Goal: Information Seeking & Learning: Learn about a topic

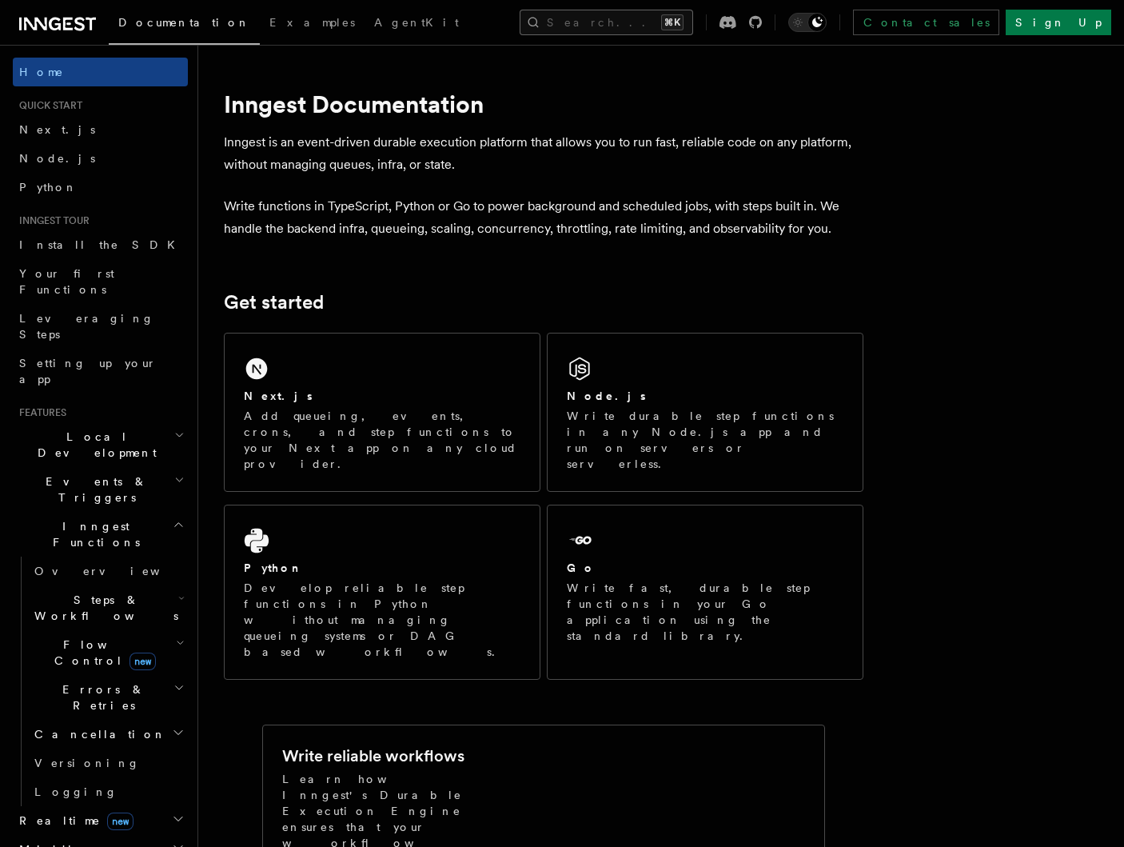
click at [589, 28] on button "Search... ⌘K" at bounding box center [607, 23] width 174 height 26
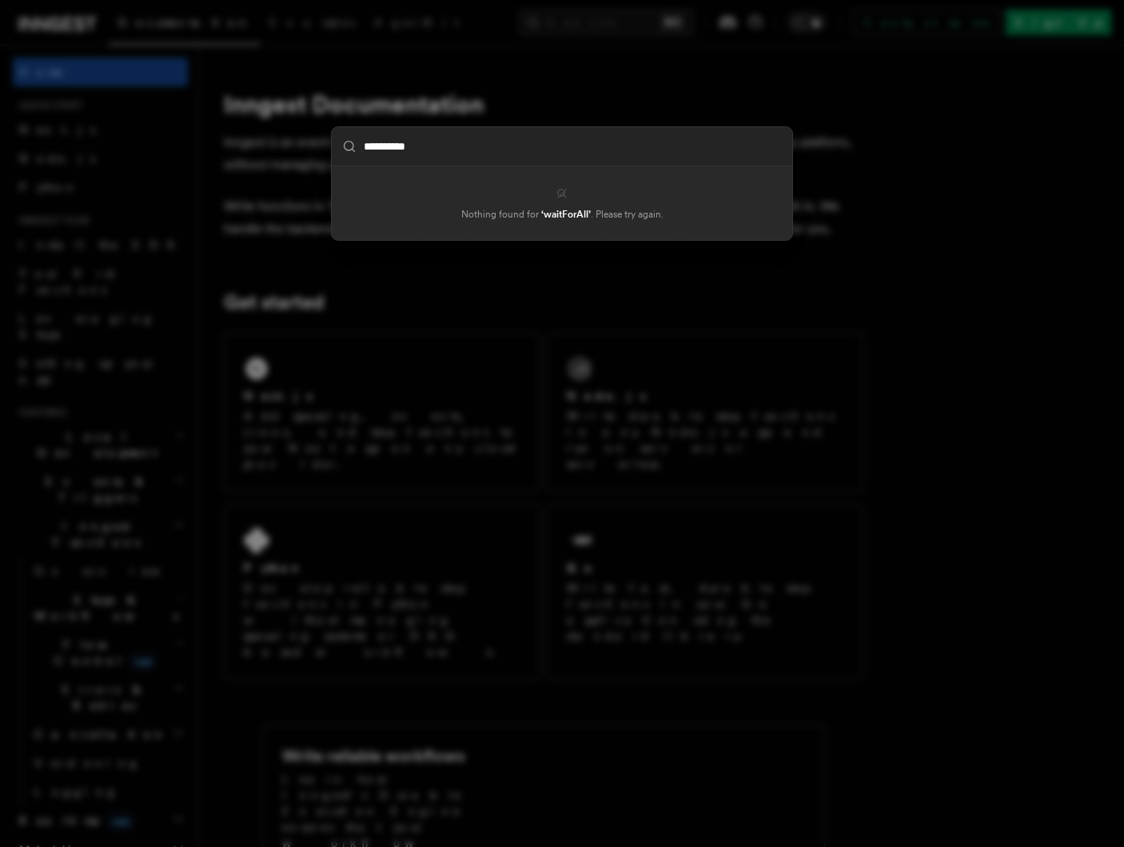
type input "**********"
click at [583, 45] on div "**********" at bounding box center [562, 423] width 1124 height 847
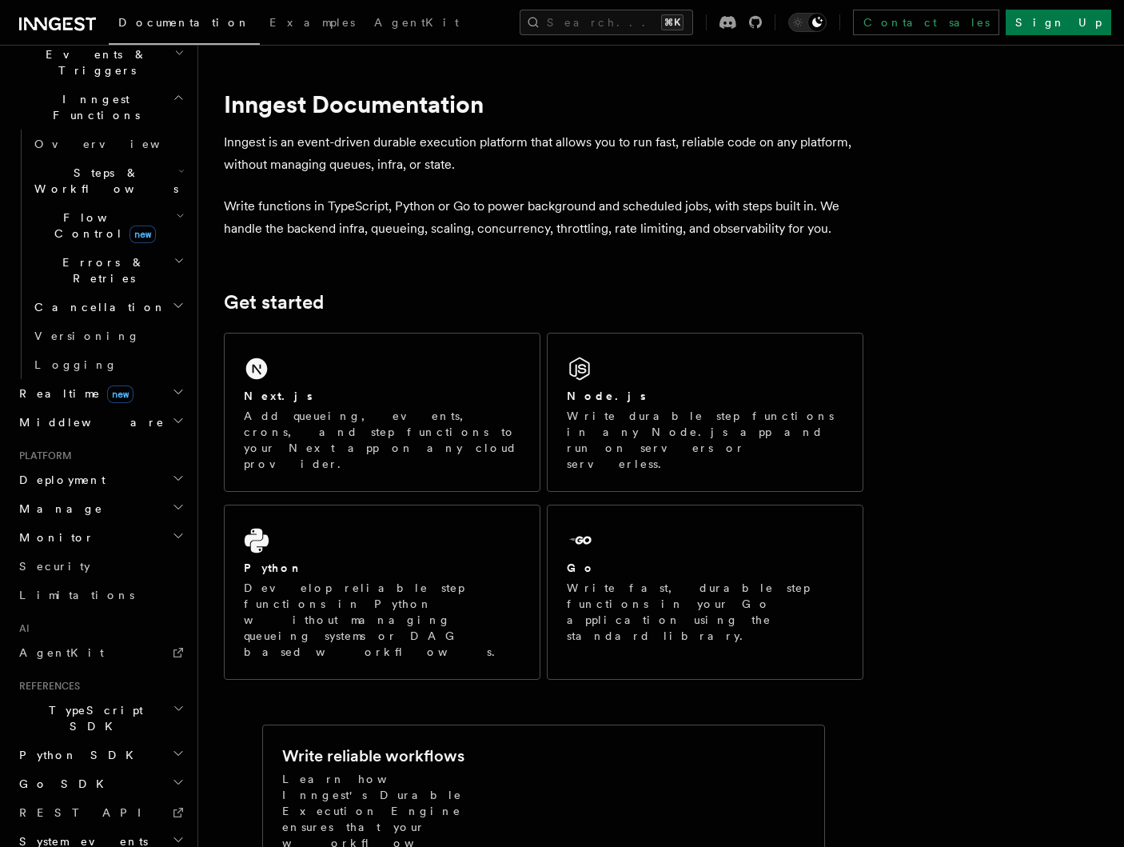
scroll to position [433, 0]
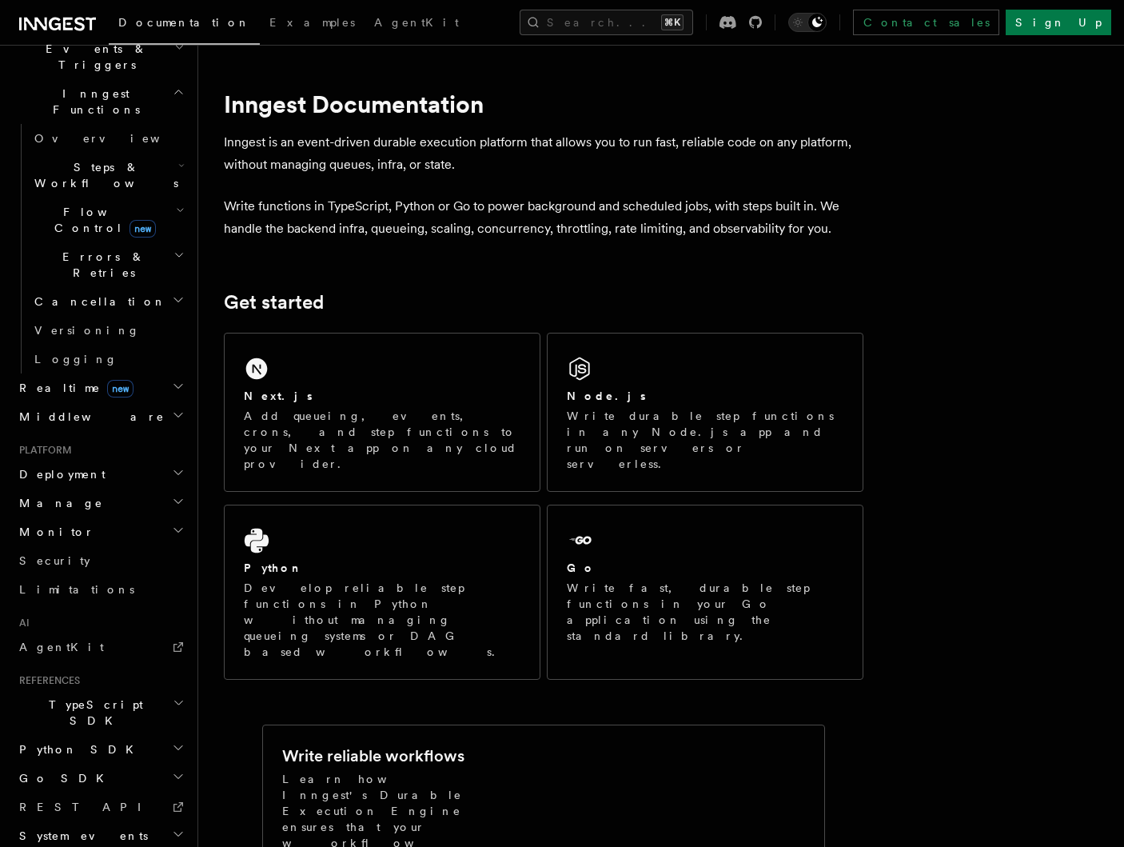
click at [130, 690] on h2 "TypeScript SDK" at bounding box center [100, 712] width 175 height 45
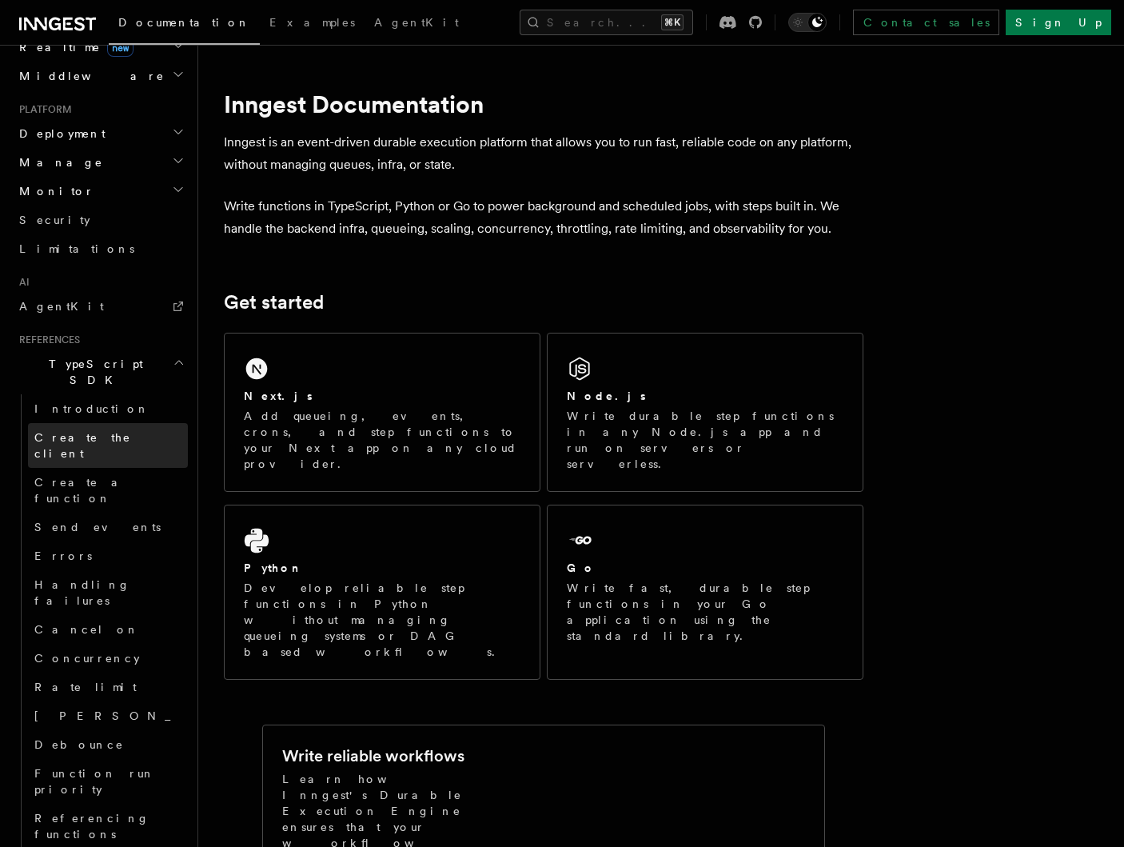
scroll to position [779, 0]
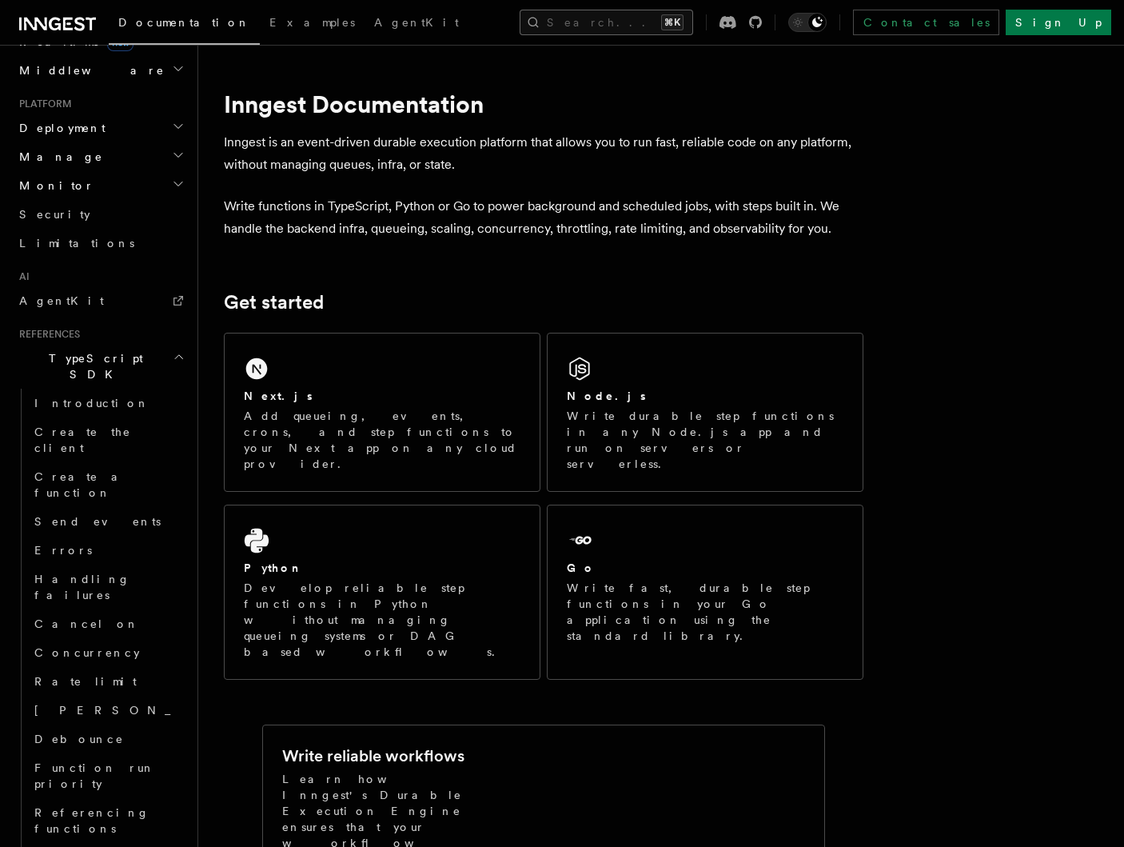
click at [583, 24] on button "Search... ⌘K" at bounding box center [607, 23] width 174 height 26
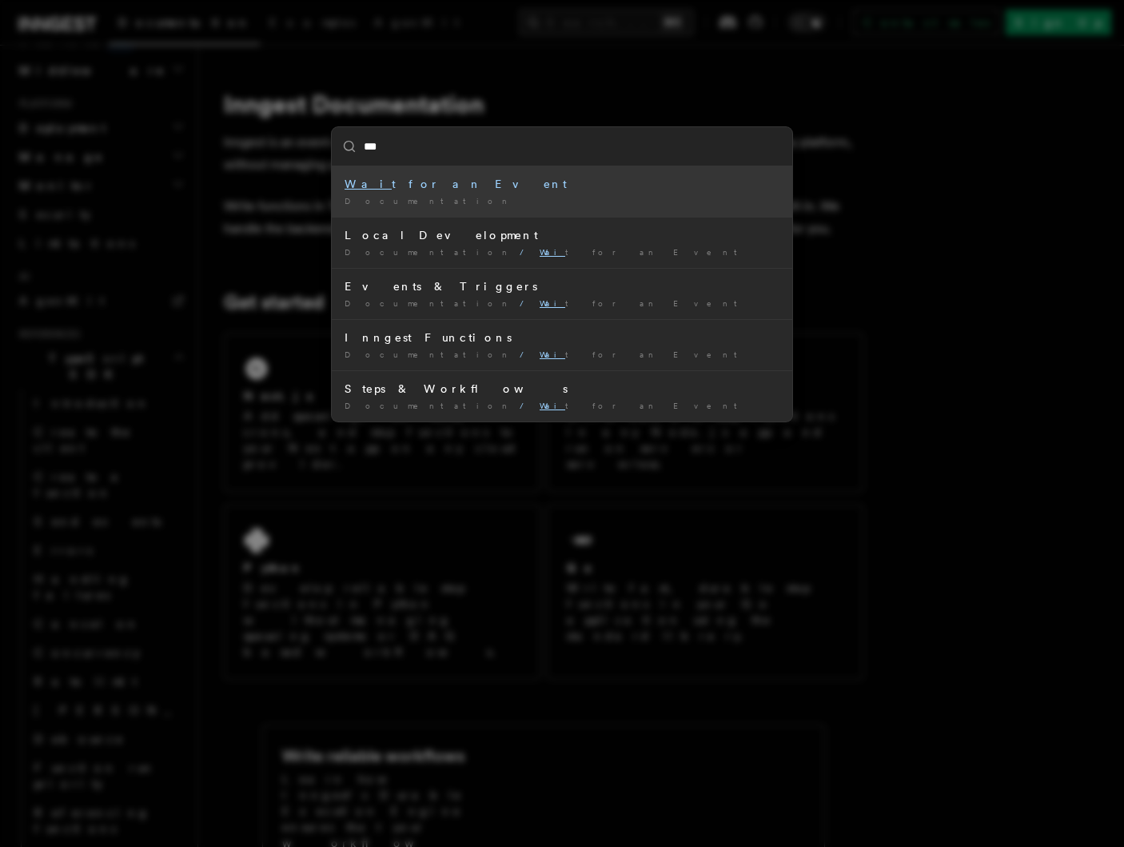
type input "****"
click at [558, 186] on div "Wait for an Event" at bounding box center [562, 184] width 435 height 16
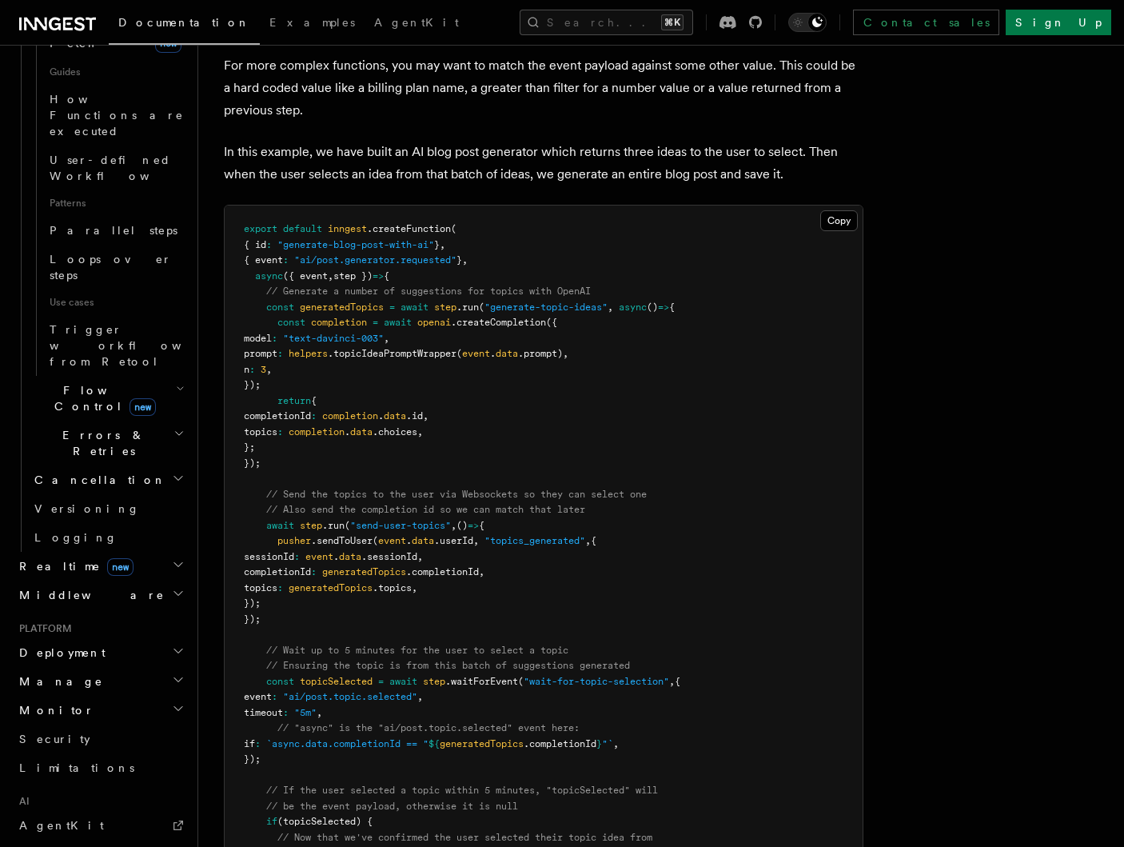
scroll to position [1435, 0]
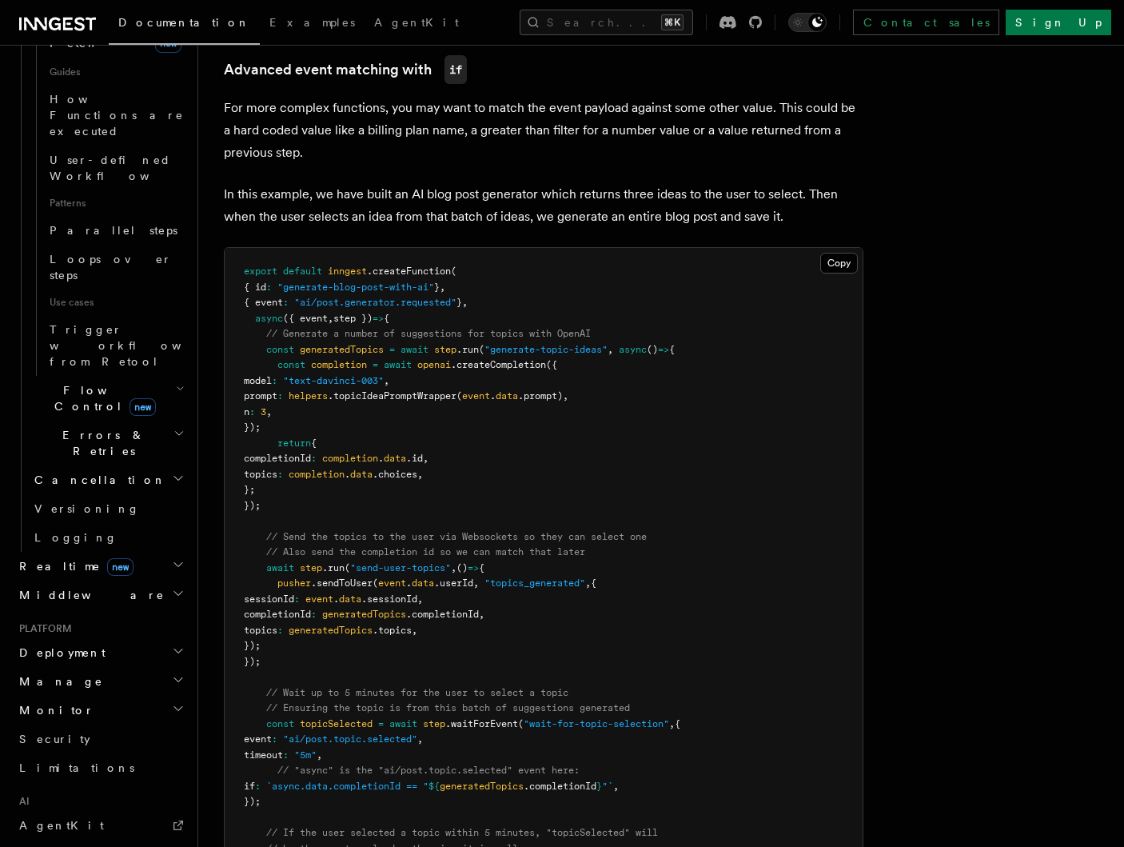
click at [134, 376] on h2 "Flow Control new" at bounding box center [108, 398] width 160 height 45
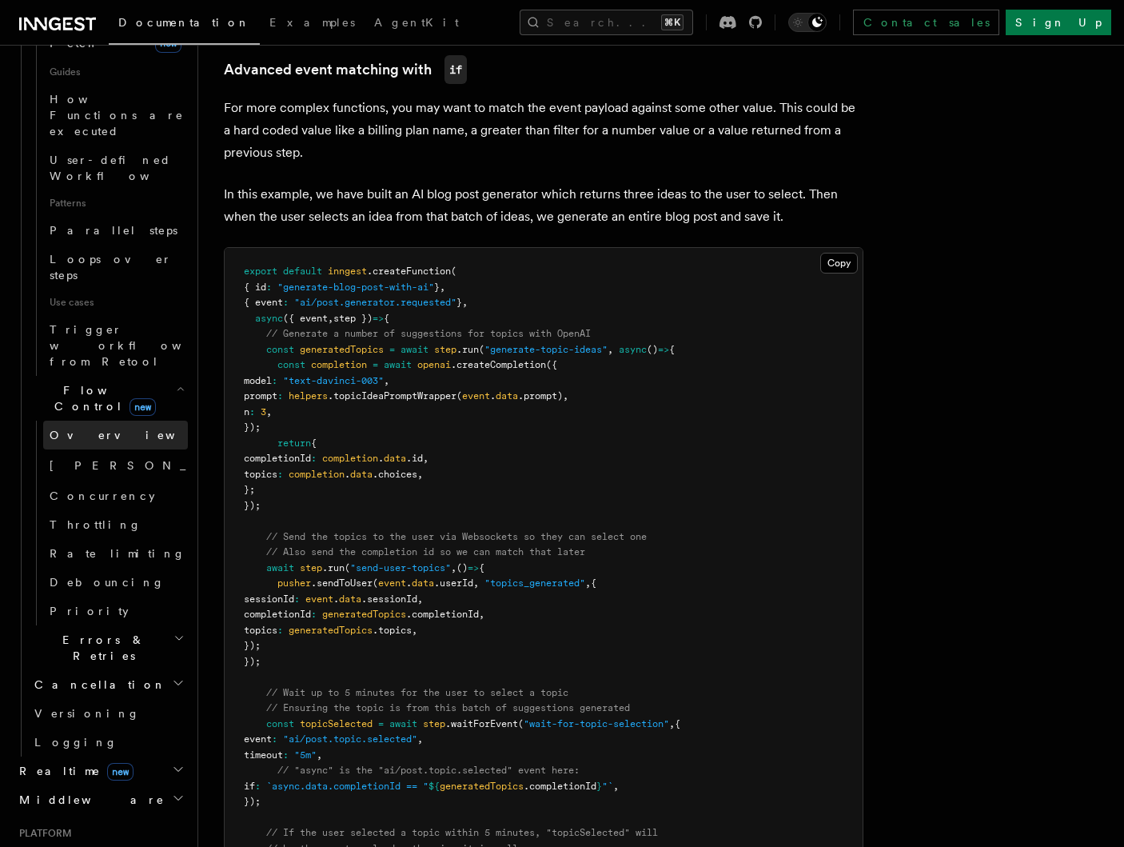
click at [118, 421] on link "Overview" at bounding box center [115, 435] width 145 height 29
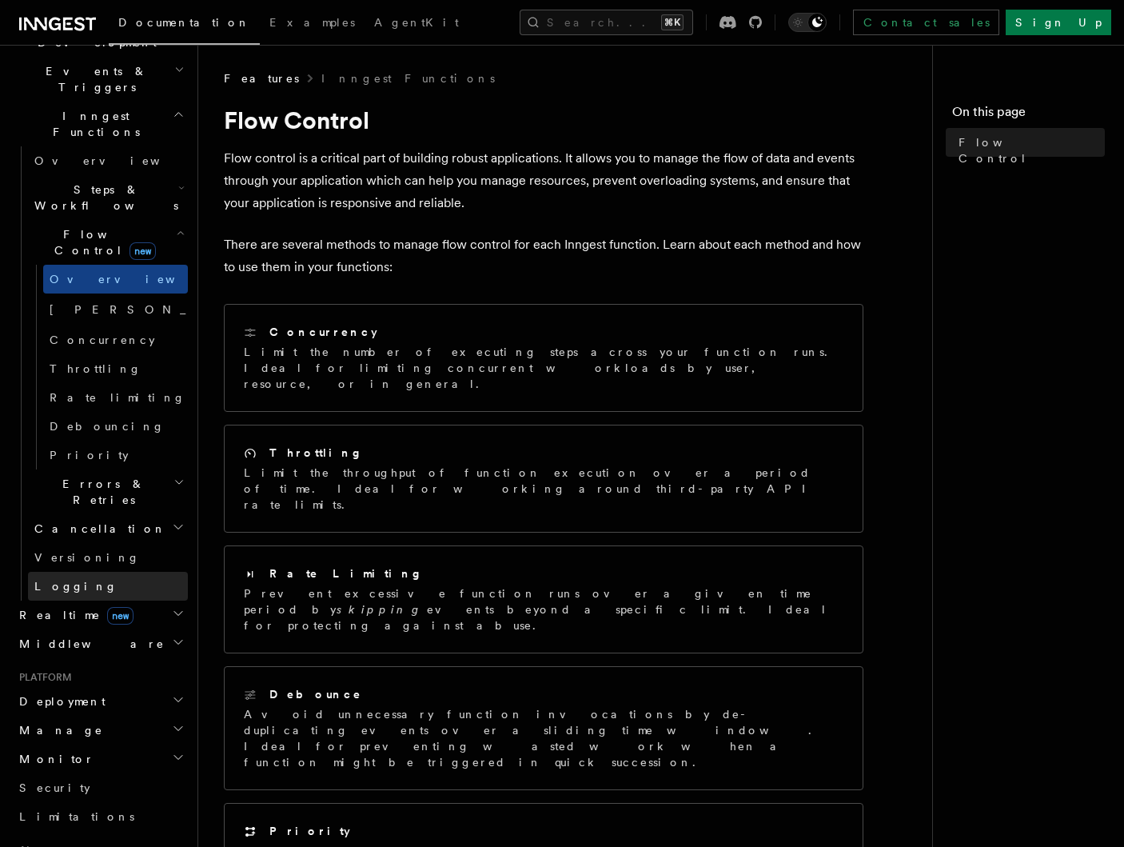
scroll to position [381, 0]
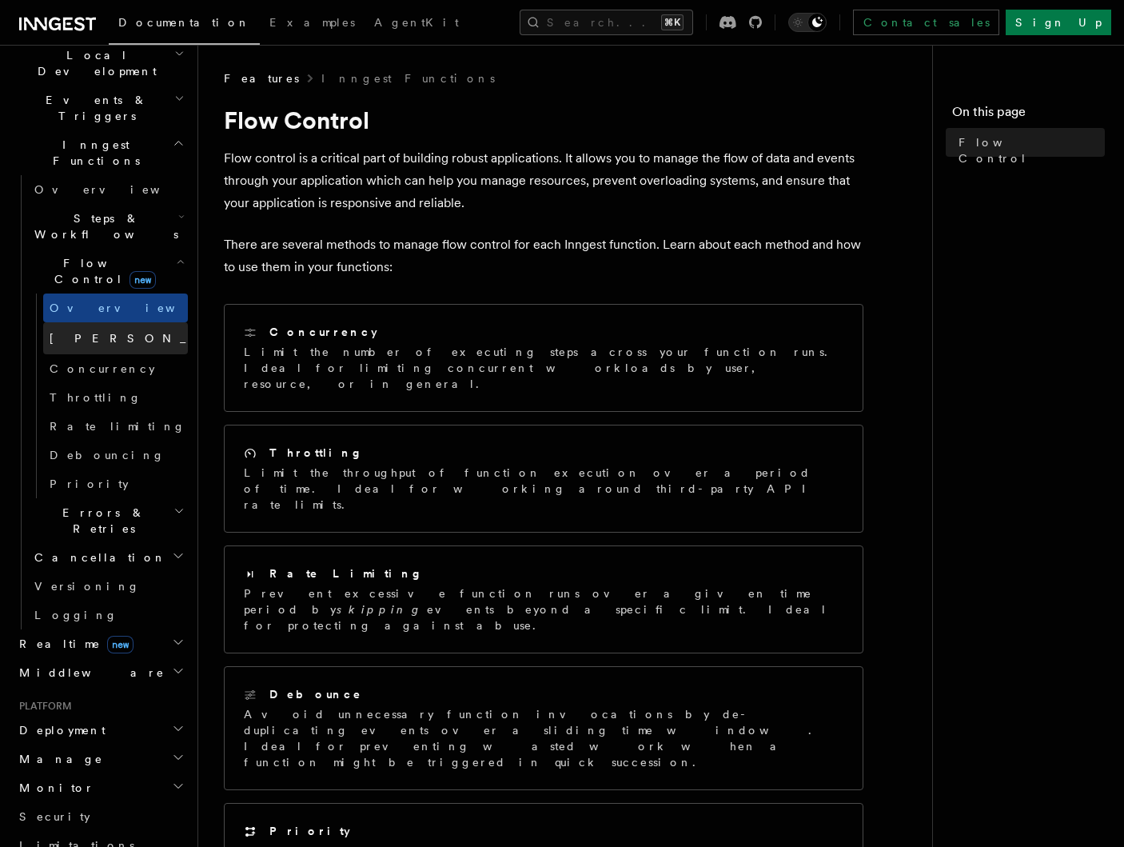
click at [103, 322] on link "[PERSON_NAME] new" at bounding box center [115, 338] width 145 height 32
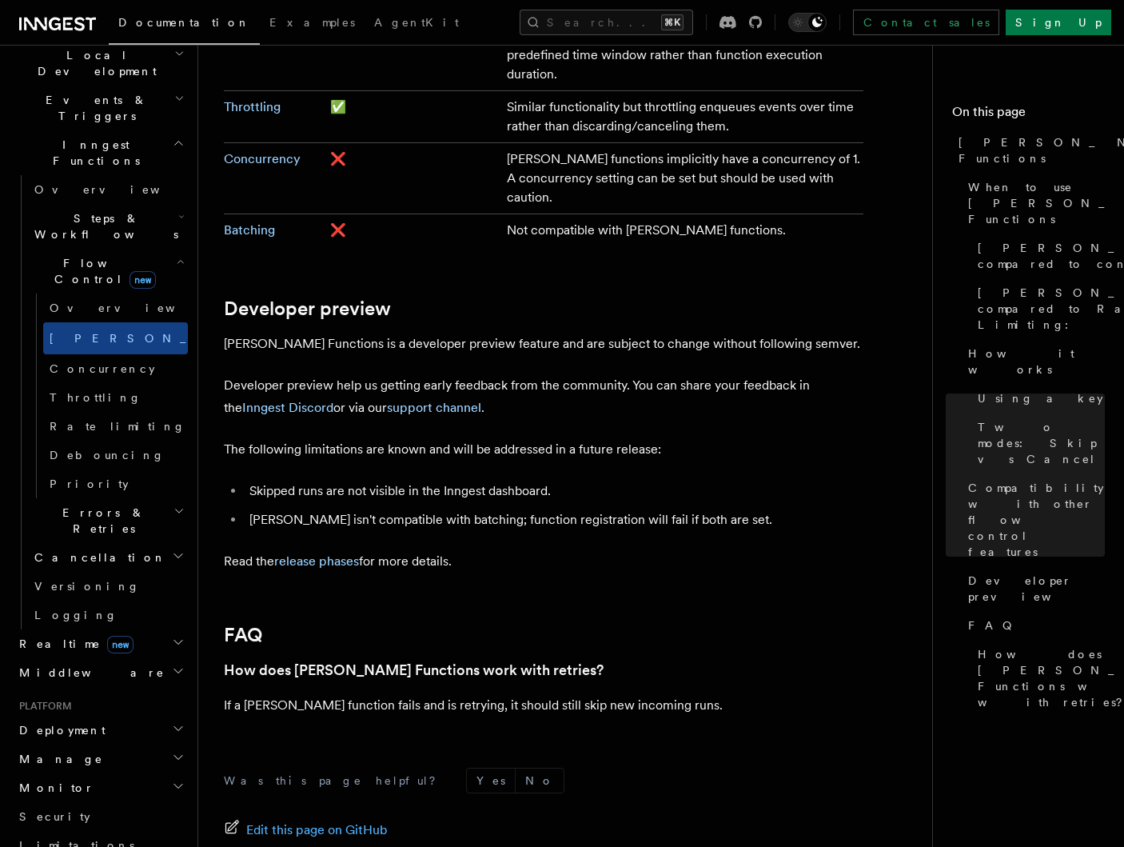
scroll to position [2986, 0]
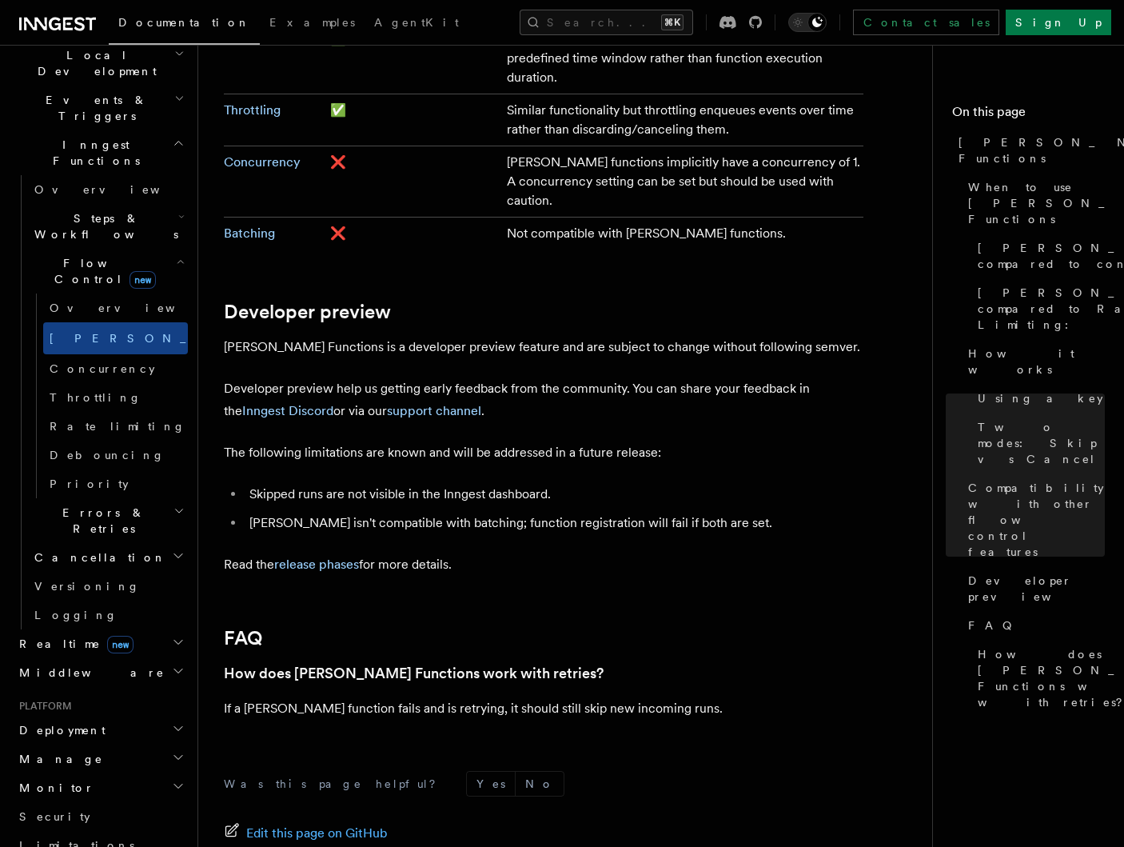
click at [165, 629] on h2 "Realtime new" at bounding box center [100, 643] width 175 height 29
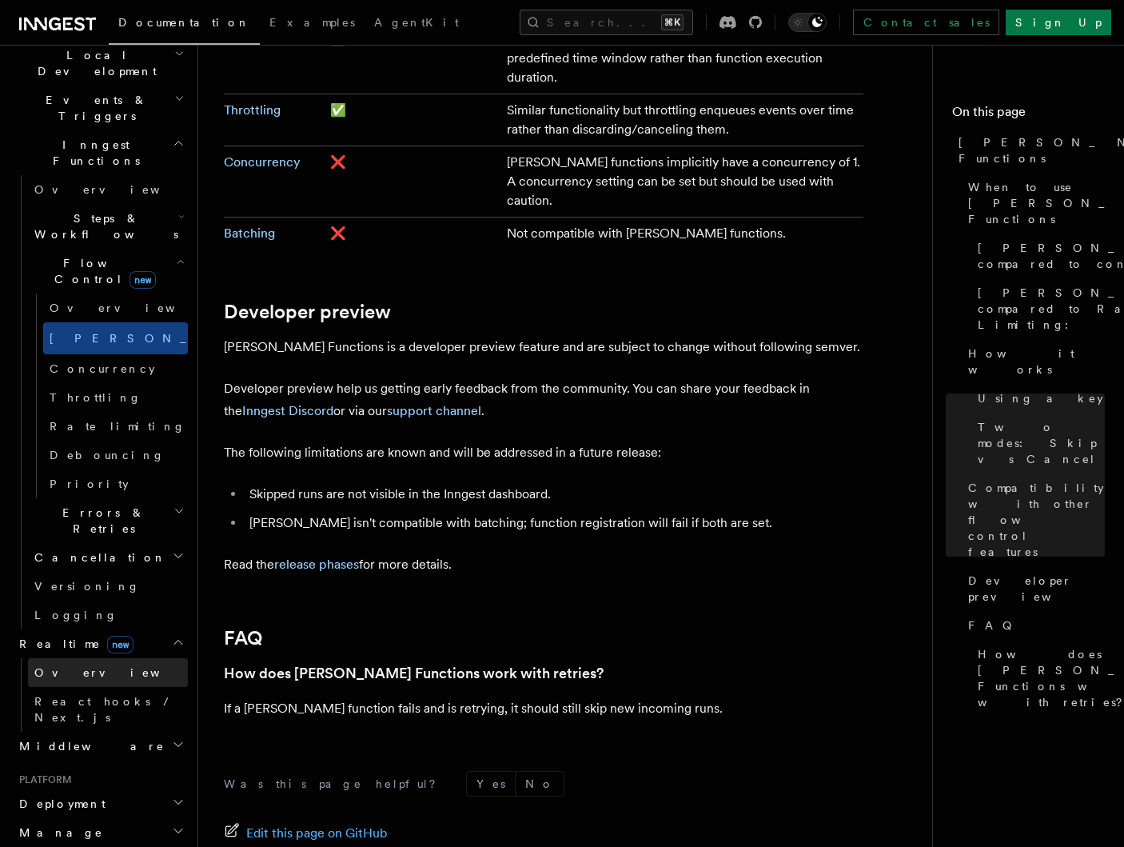
click at [142, 658] on link "Overview" at bounding box center [108, 672] width 160 height 29
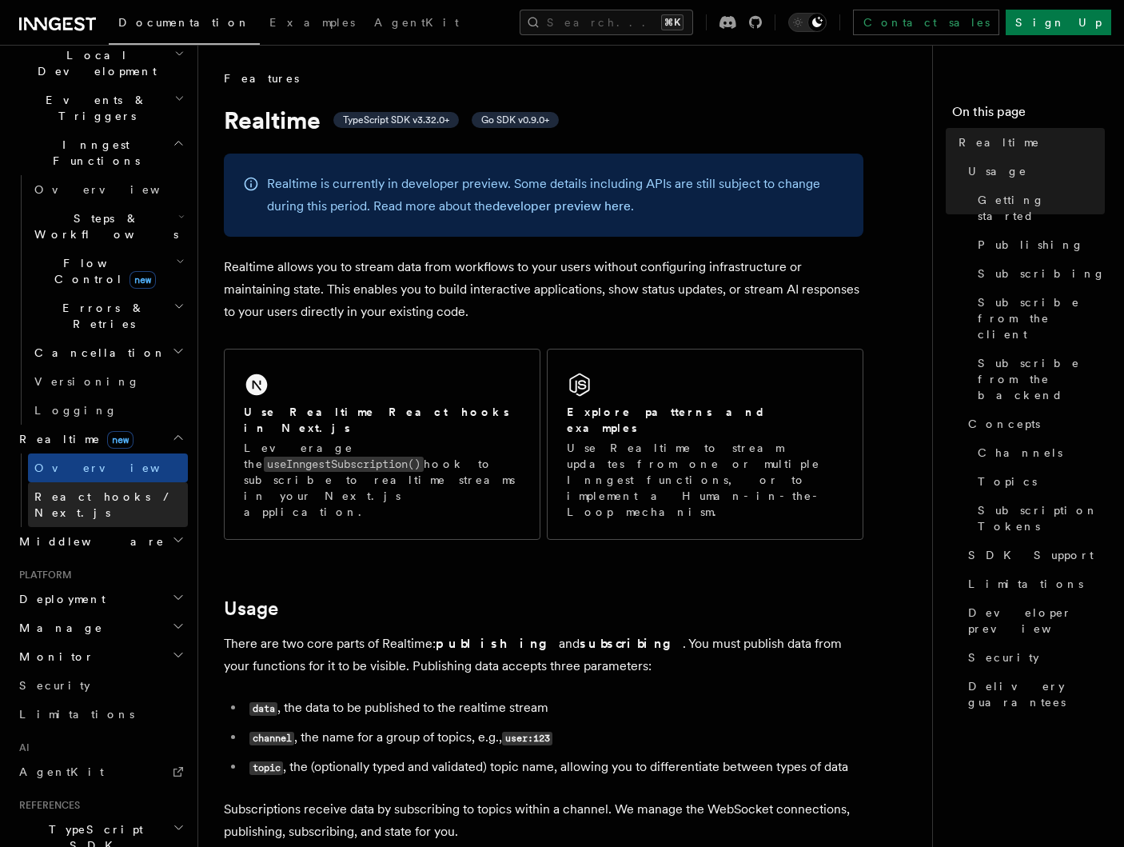
click at [156, 482] on link "React hooks / Next.js" at bounding box center [108, 504] width 160 height 45
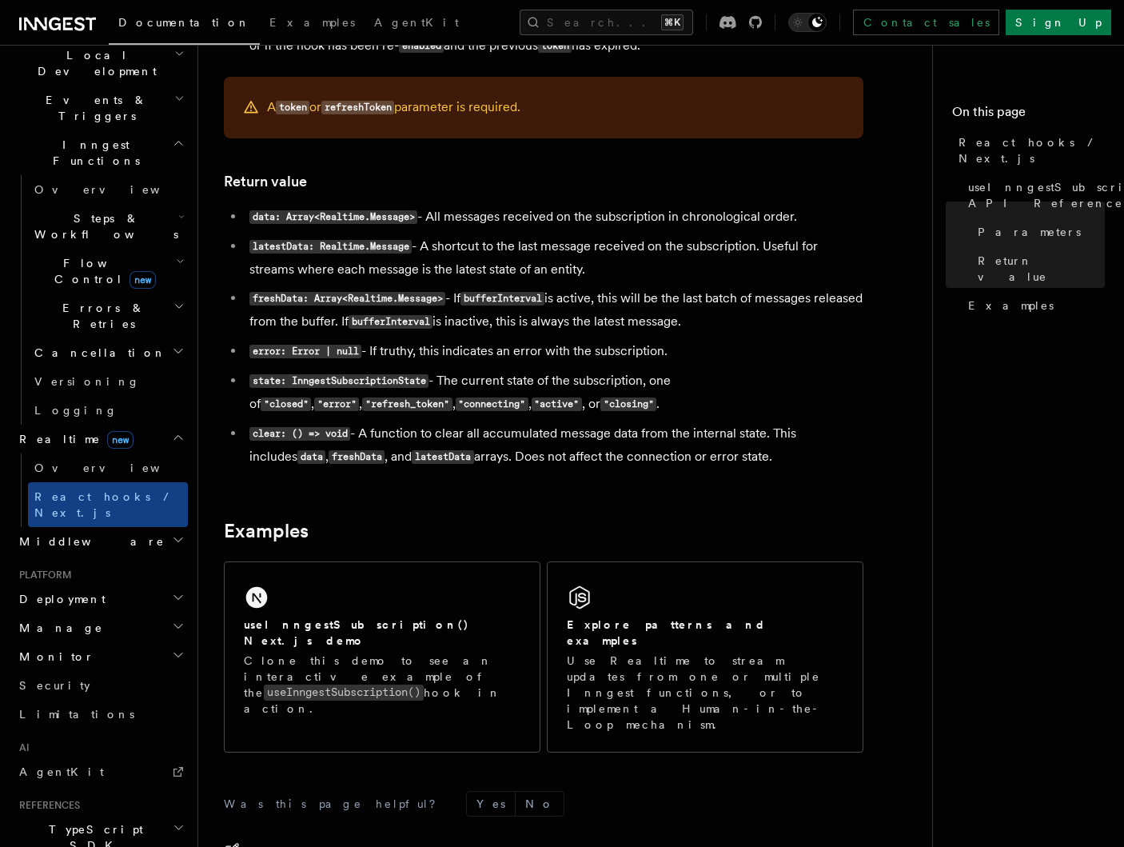
scroll to position [1245, 0]
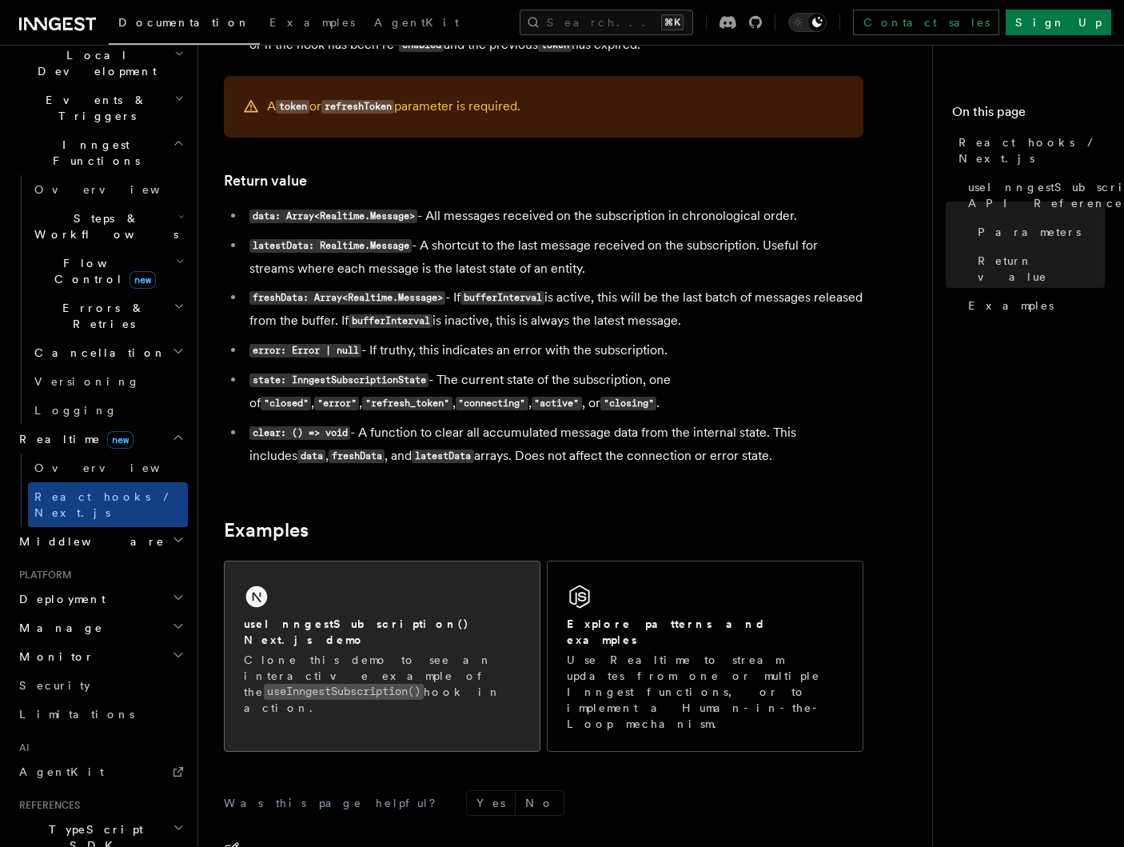
click at [409, 638] on div "useInngestSubscription() Next.js demo" at bounding box center [382, 632] width 277 height 33
